Goal: Use online tool/utility: Use online tool/utility

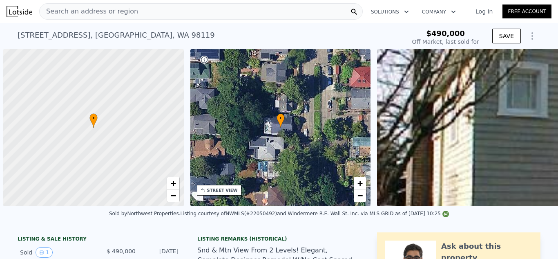
click at [541, 221] on div "Sold by Northwest Properties . Listing courtesy of NWMLS (#22050492) and Winder…" at bounding box center [279, 216] width 558 height 20
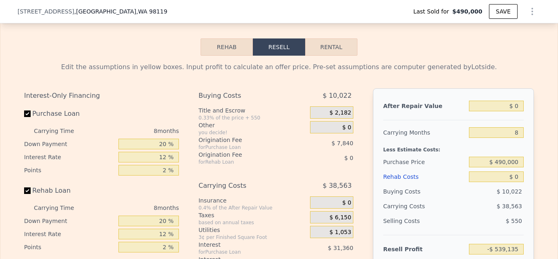
scroll to position [1288, 0]
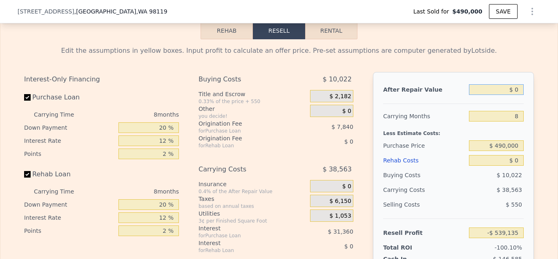
click at [520, 89] on input "$ 0" at bounding box center [496, 89] width 55 height 11
type input "$ 0"
type input "-$ 539,135"
type input "$ 1"
type input "-$ 539,134"
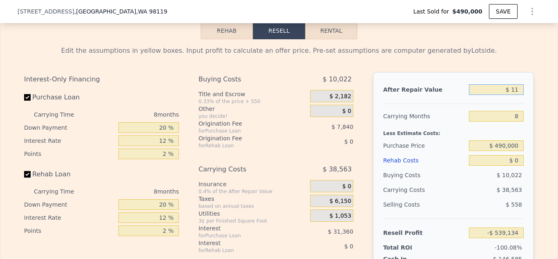
type input "$ 114"
type input "-$ 539,029"
type input "$ 11,400"
type input "-$ 528,576"
type input "$ 114,000"
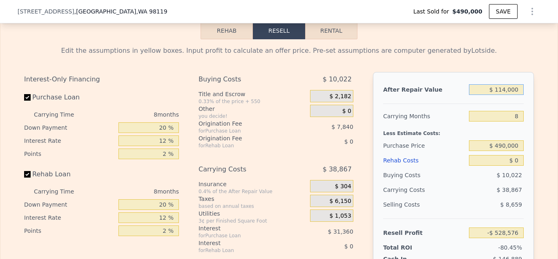
type input "-$ 433,548"
type input "$ 1,140,000"
type input "$ 516,737"
type input "$ 1,140,000"
click at [520, 161] on input "$ 0" at bounding box center [496, 160] width 55 height 11
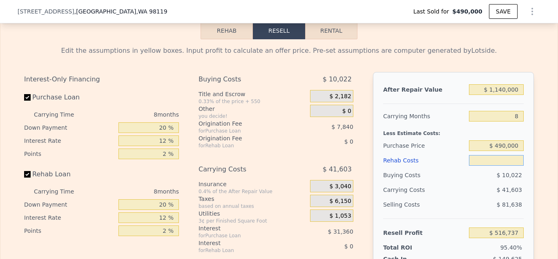
type input "$ 1"
type input "$ 516,736"
type input "$ 100"
type input "$ 516,627"
type input "$ 10,000"
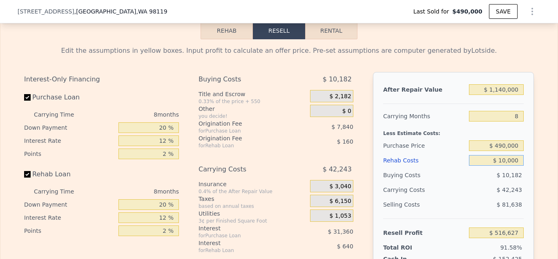
type input "$ 505,937"
type input "$ 100,000"
type input "$ 408,737"
type input "$ 100,000"
click at [506, 146] on input "$ 490,000" at bounding box center [496, 145] width 55 height 11
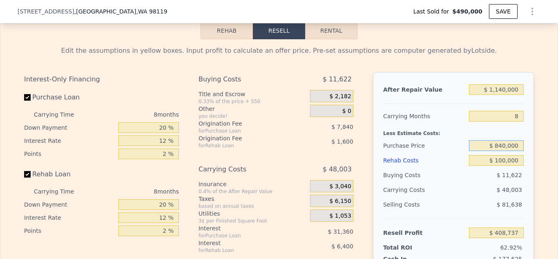
type input "$ 840,000"
type input "$ 29,572"
click at [540, 174] on div "Edit the assumptions in yellow boxes. Input profit to calculate an offer price.…" at bounding box center [279, 191] width 523 height 304
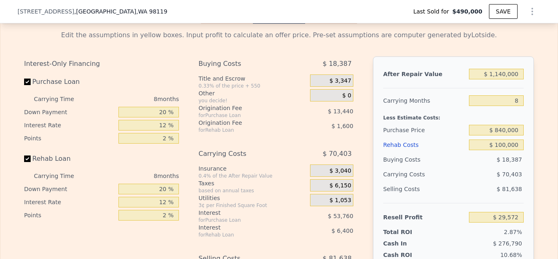
scroll to position [1320, 0]
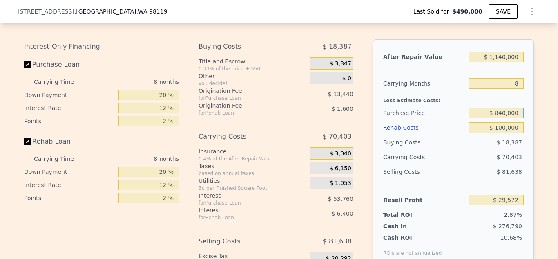
click at [504, 113] on input "$ 840,000" at bounding box center [496, 112] width 55 height 11
type input "$ 820,000"
type input "$ 51,238"
